Goal: Task Accomplishment & Management: Manage account settings

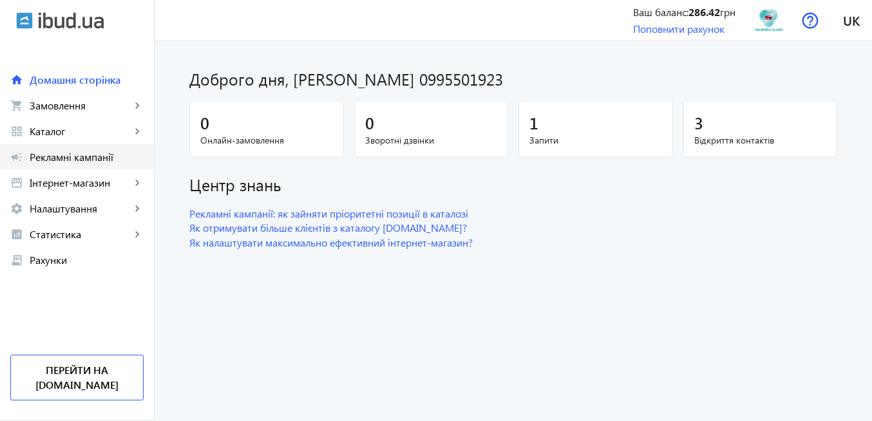
click at [78, 159] on span "Рекламні кампанії" at bounding box center [87, 157] width 114 height 13
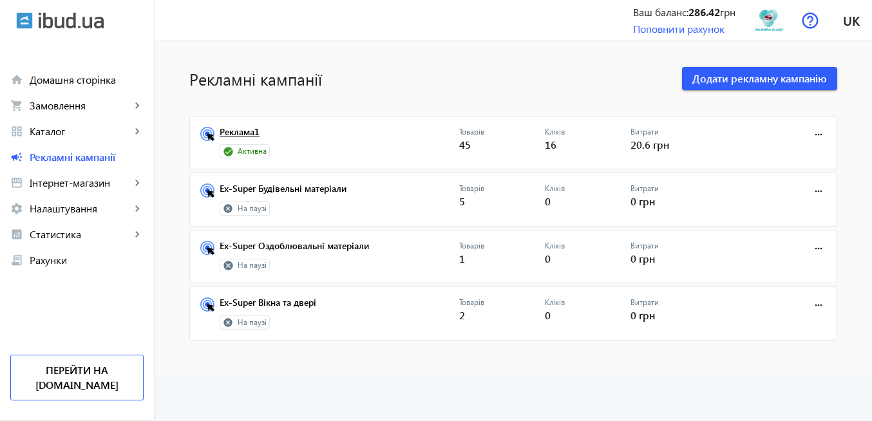
click at [241, 133] on link "Реклама1" at bounding box center [339, 136] width 239 height 18
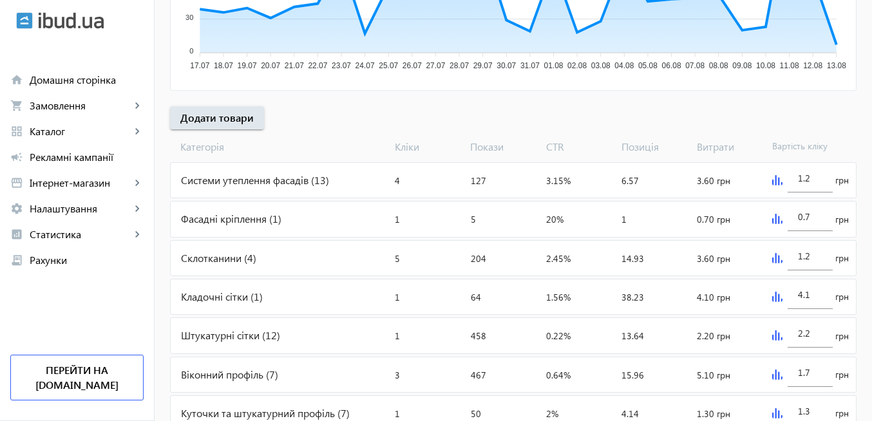
scroll to position [435, 0]
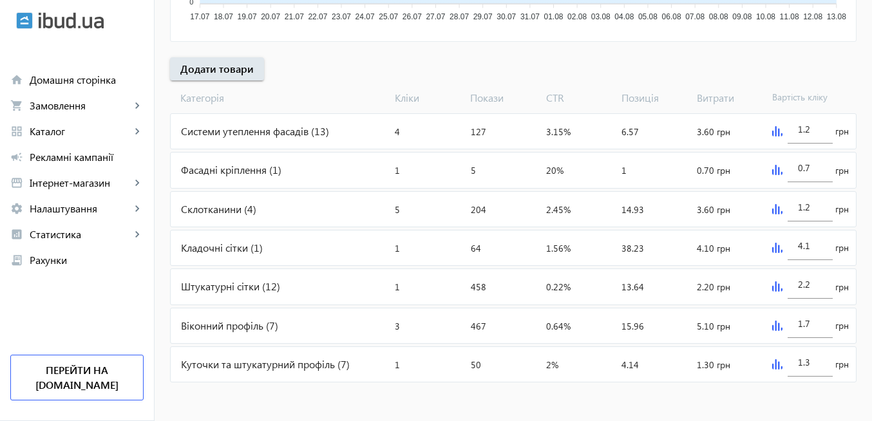
click at [773, 290] on img at bounding box center [777, 286] width 10 height 10
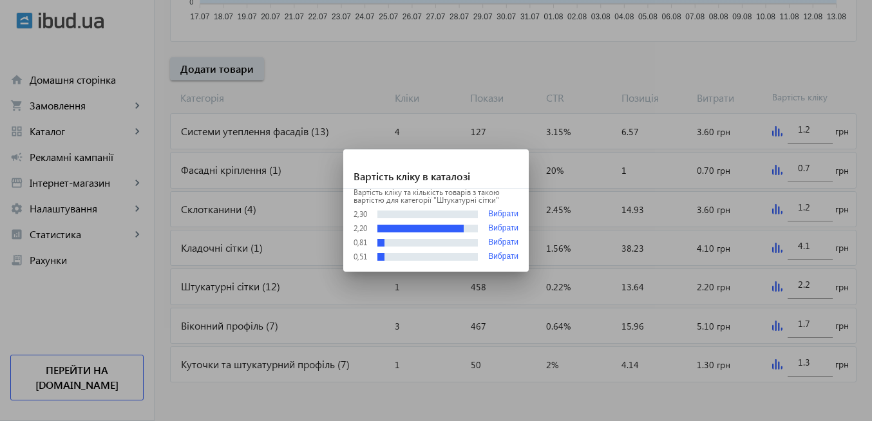
scroll to position [0, 0]
click at [678, 399] on div at bounding box center [436, 210] width 872 height 421
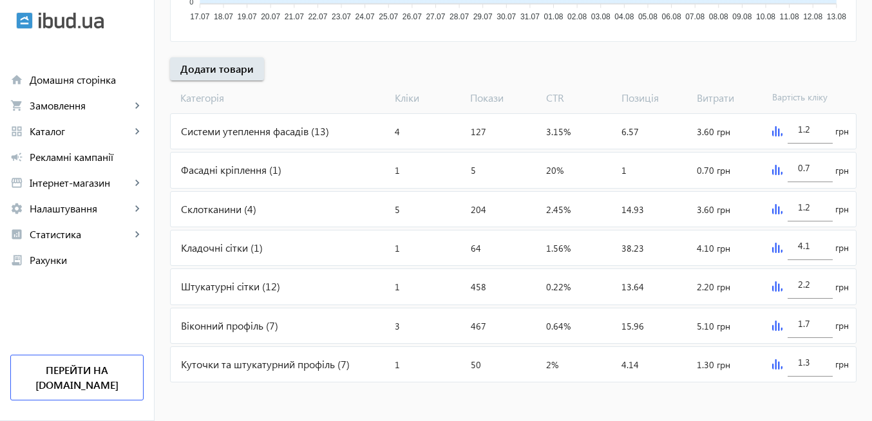
scroll to position [435, 0]
click at [82, 232] on span "Статистика" at bounding box center [80, 234] width 101 height 13
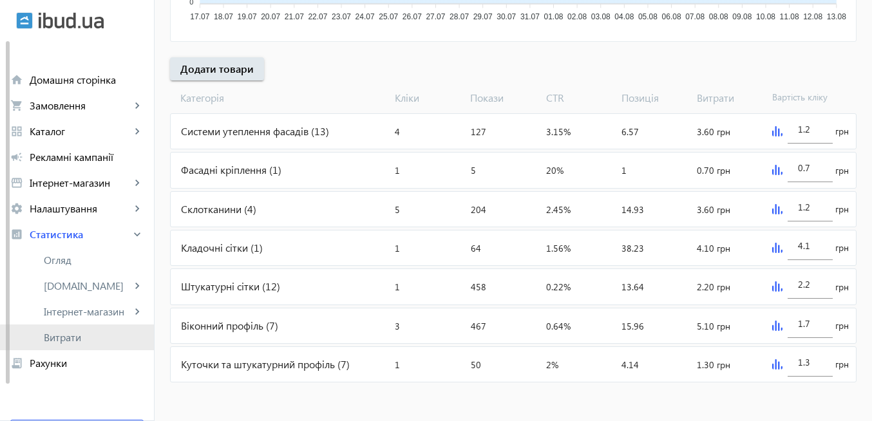
click at [95, 344] on link "Витрати" at bounding box center [77, 337] width 154 height 26
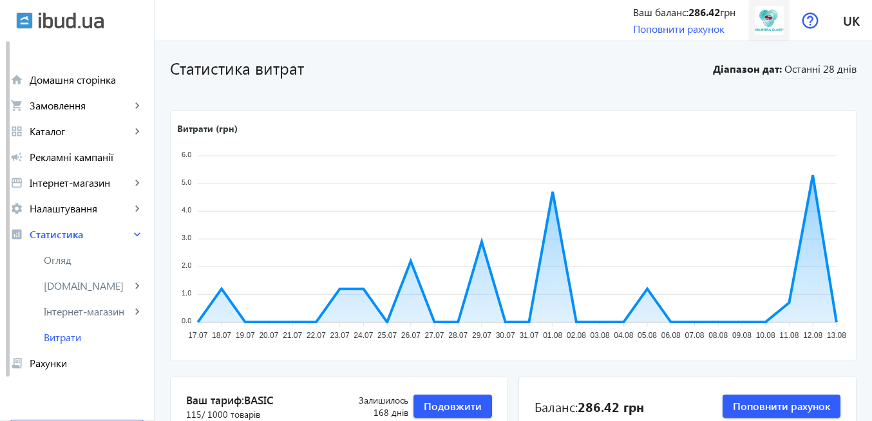
click at [776, 21] on img at bounding box center [769, 20] width 29 height 29
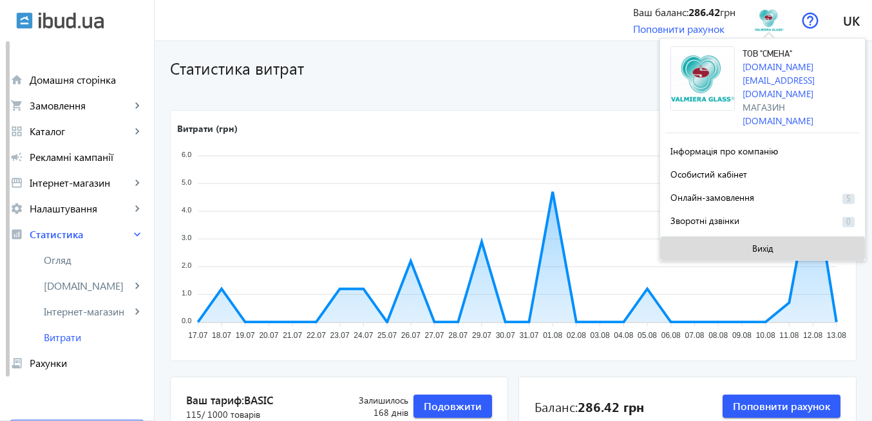
click at [755, 243] on span "Вихід" at bounding box center [762, 248] width 21 height 10
